Goal: Transaction & Acquisition: Subscribe to service/newsletter

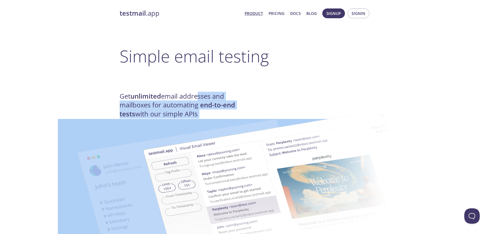
drag, startPoint x: 200, startPoint y: 99, endPoint x: 210, endPoint y: 113, distance: 17.4
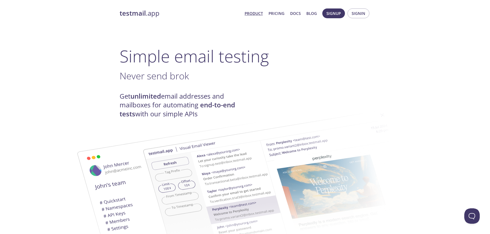
click at [324, 82] on h3 "Never send brok ." at bounding box center [245, 76] width 251 height 12
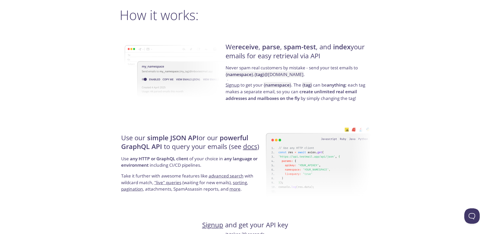
scroll to position [238, 0]
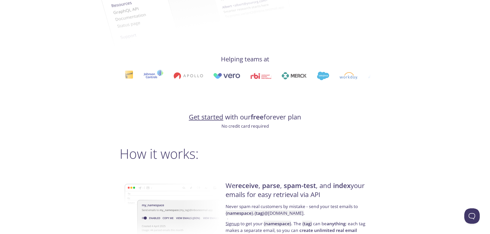
click at [215, 120] on link "Get started" at bounding box center [206, 117] width 34 height 9
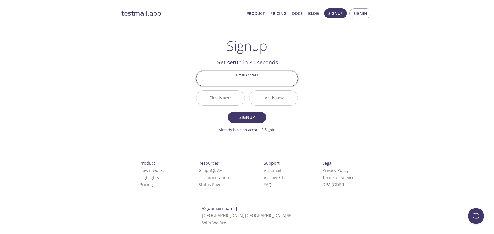
click at [368, 69] on div "testmail .app Product Pricing Docs Blog Signup Signin Signup Get setup in 30 se…" at bounding box center [246, 123] width 263 height 236
click at [261, 74] on input "Email Address" at bounding box center [246, 78] width 101 height 15
click at [349, 59] on div "testmail .app Product Pricing Docs Blog Signup Signin Signup Get setup in 30 se…" at bounding box center [246, 123] width 263 height 236
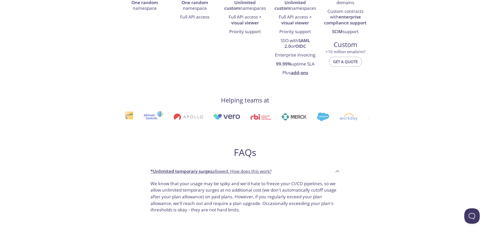
scroll to position [206, 0]
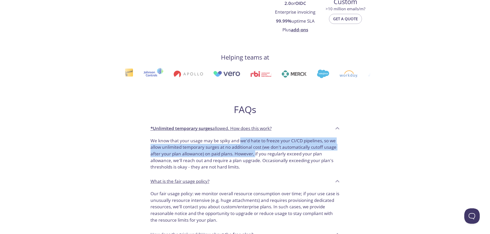
drag, startPoint x: 240, startPoint y: 142, endPoint x: 256, endPoint y: 157, distance: 22.2
click at [256, 157] on p "We know that your usage may be spiky and we'd hate to freeze your CI/CD pipelin…" at bounding box center [244, 154] width 189 height 33
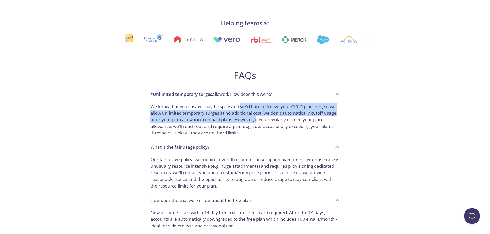
scroll to position [249, 0]
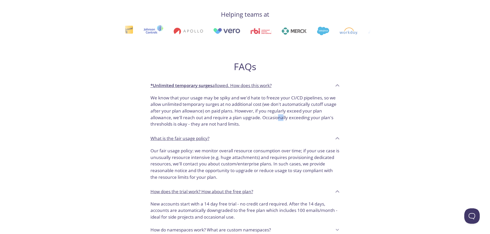
drag, startPoint x: 278, startPoint y: 116, endPoint x: 286, endPoint y: 123, distance: 11.1
click at [285, 122] on p "We know that your usage may be spiky and we'd hate to freeze your CI/CD pipelin…" at bounding box center [244, 111] width 189 height 33
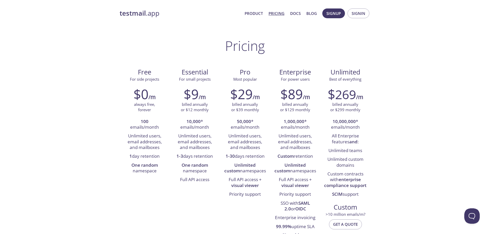
scroll to position [8, 0]
